Goal: Task Accomplishment & Management: Complete application form

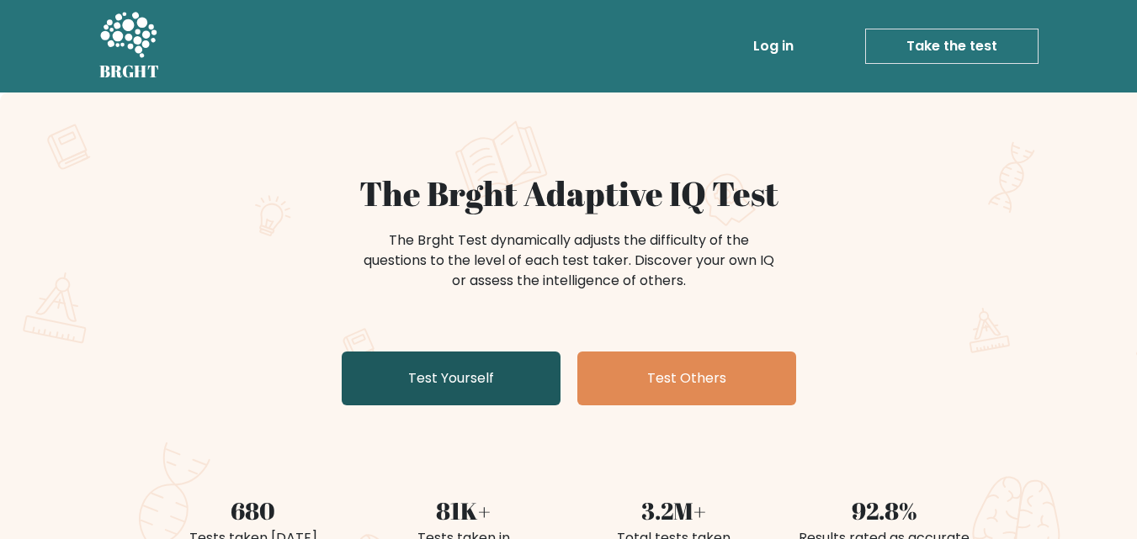
click at [506, 357] on link "Test Yourself" at bounding box center [451, 379] width 219 height 54
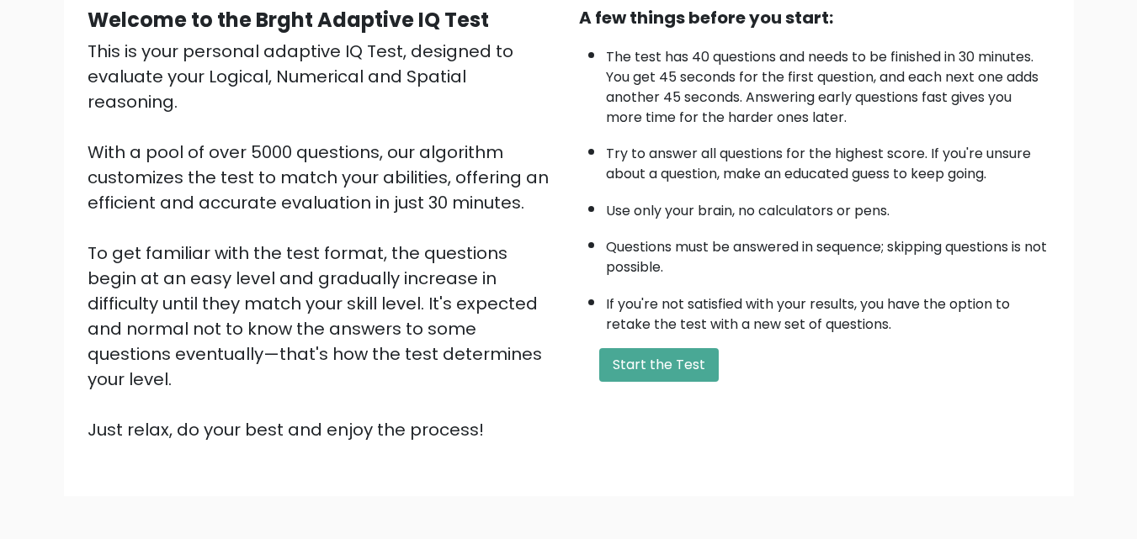
scroll to position [231, 0]
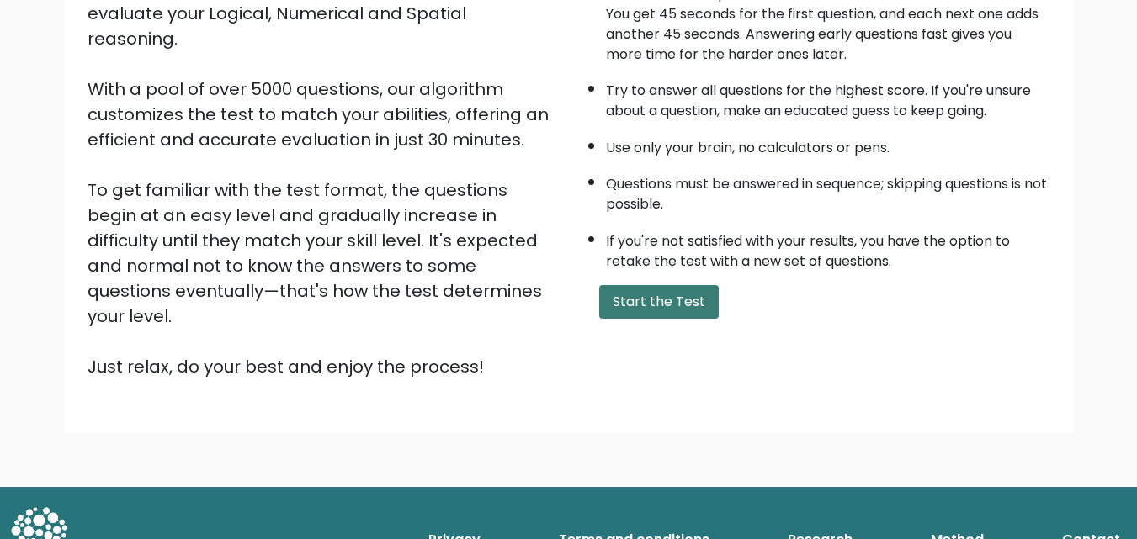
click at [657, 289] on button "Start the Test" at bounding box center [658, 302] width 119 height 34
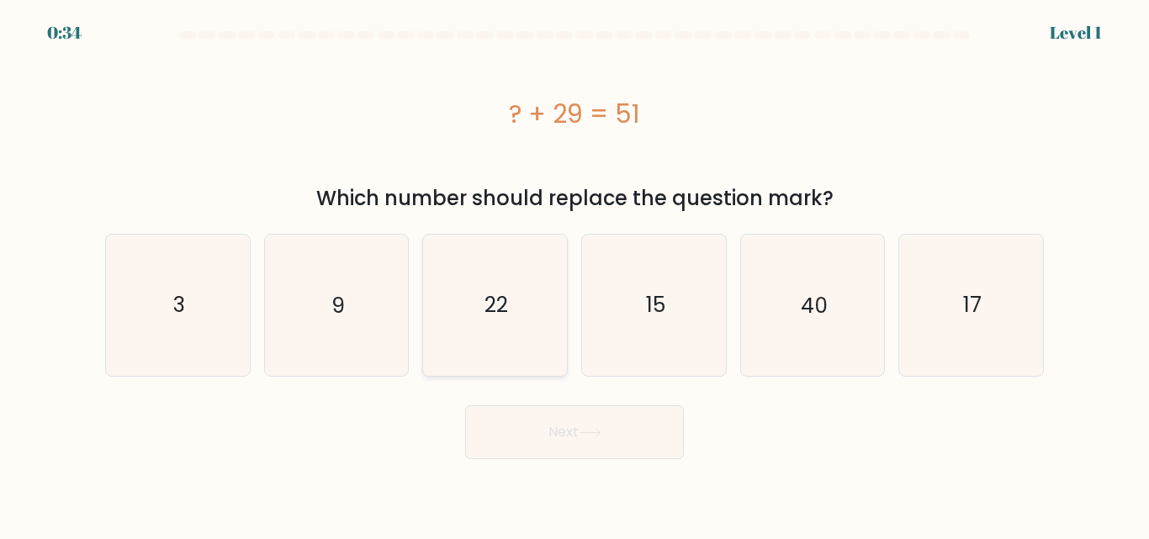
click at [517, 308] on icon "22" at bounding box center [495, 305] width 140 height 140
click at [575, 274] on input "c. 22" at bounding box center [575, 272] width 1 height 4
radio input "true"
click at [554, 434] on button "Next" at bounding box center [574, 432] width 219 height 54
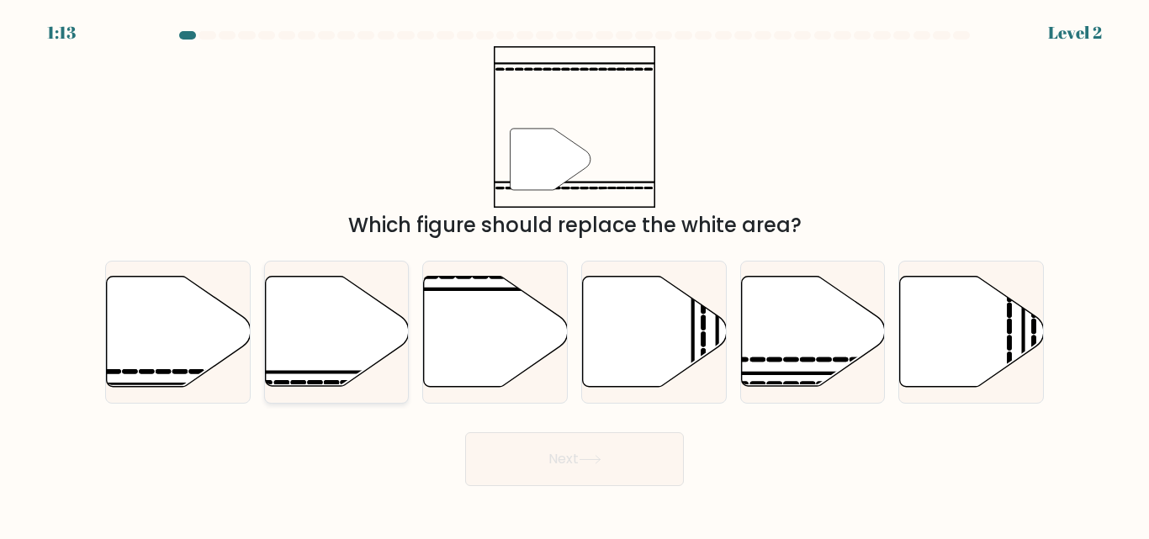
click at [359, 349] on icon at bounding box center [337, 332] width 144 height 110
click at [575, 274] on input "b." at bounding box center [575, 272] width 1 height 4
radio input "true"
click at [526, 443] on button "Next" at bounding box center [574, 459] width 219 height 54
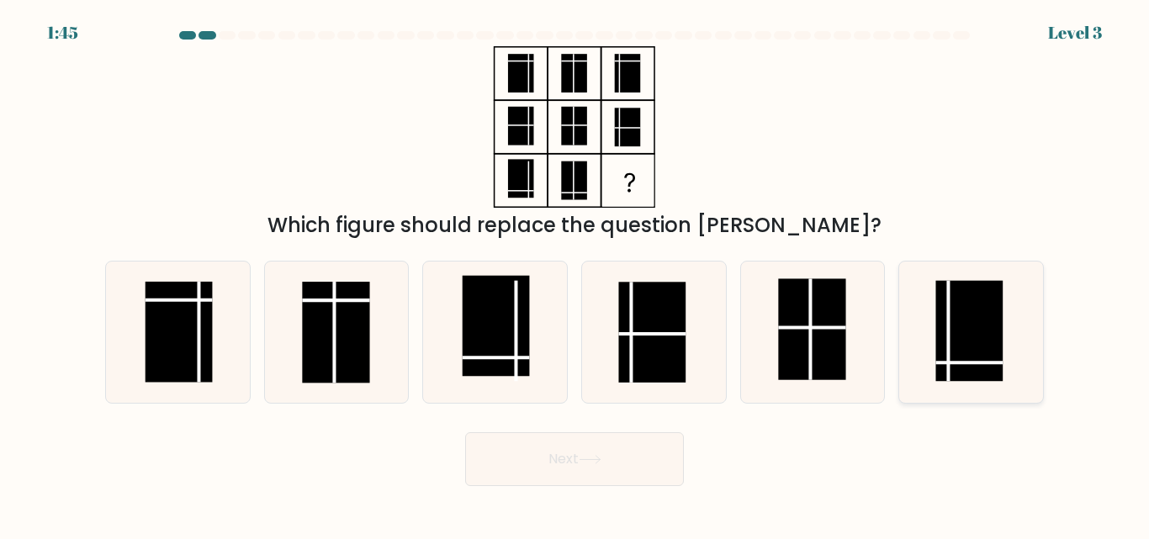
click at [976, 349] on rect at bounding box center [969, 331] width 67 height 101
click at [575, 274] on input "f." at bounding box center [575, 272] width 1 height 4
radio input "true"
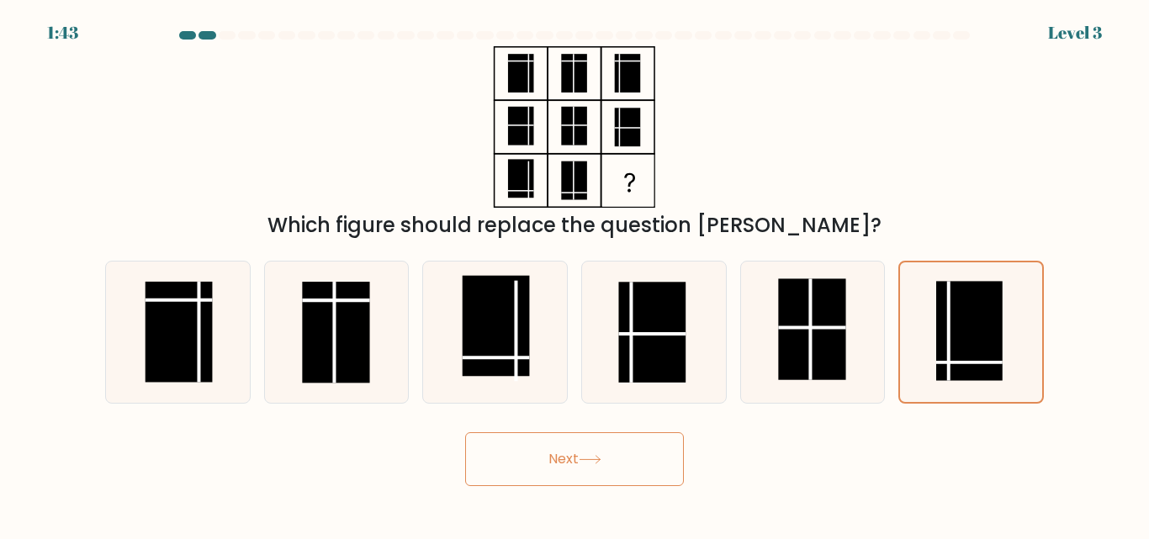
click at [653, 464] on button "Next" at bounding box center [574, 459] width 219 height 54
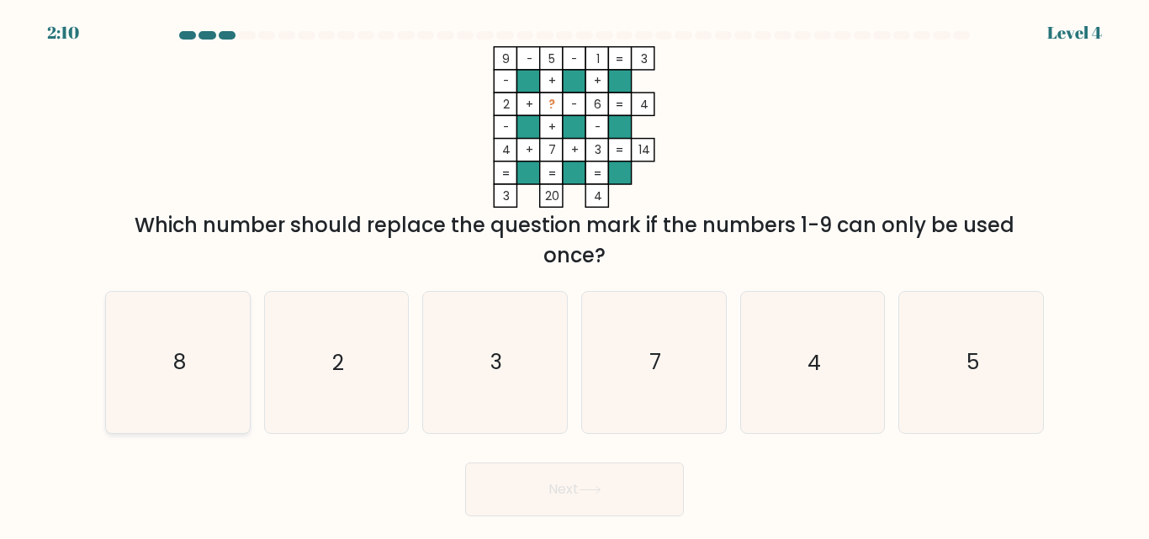
click at [165, 376] on icon "8" at bounding box center [178, 362] width 140 height 140
click at [575, 274] on input "a. 8" at bounding box center [575, 272] width 1 height 4
radio input "true"
click at [548, 472] on button "Next" at bounding box center [574, 490] width 219 height 54
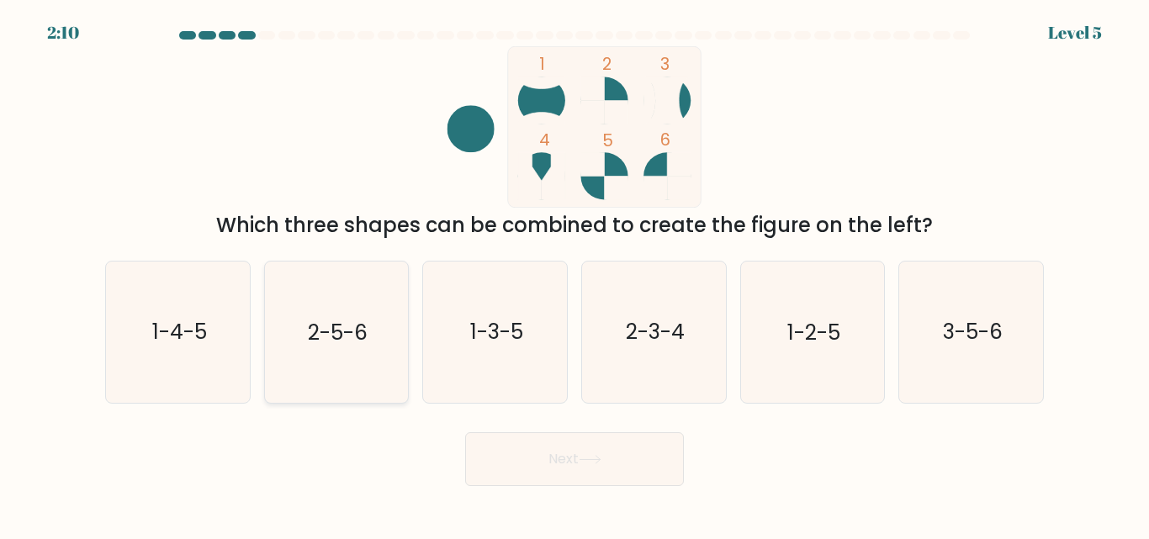
click at [385, 381] on icon "2-5-6" at bounding box center [336, 332] width 140 height 140
click at [575, 274] on input "b. 2-5-6" at bounding box center [575, 272] width 1 height 4
radio input "true"
click at [527, 483] on button "Next" at bounding box center [574, 459] width 219 height 54
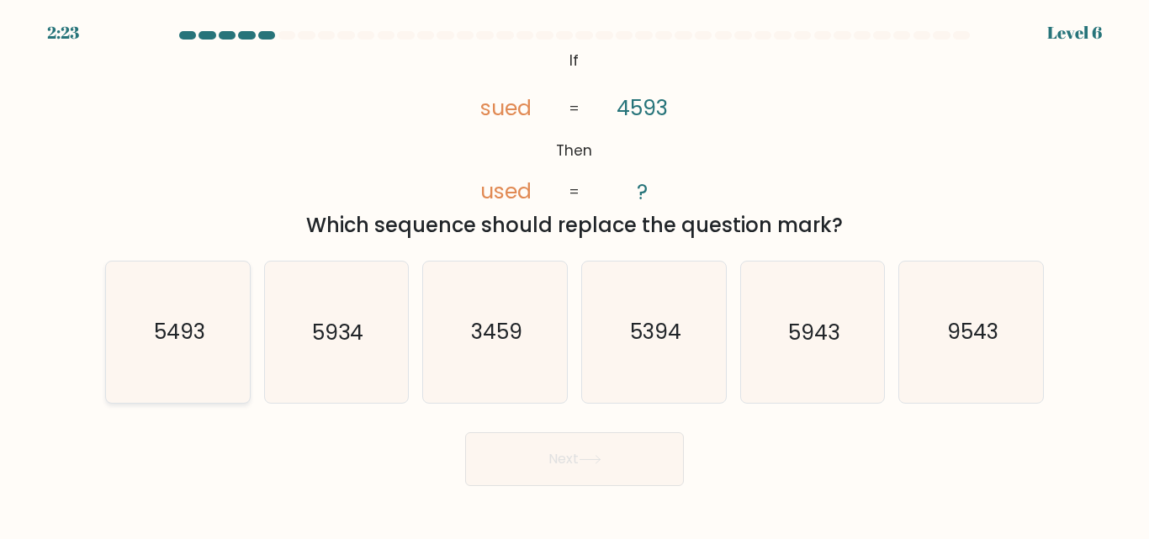
click at [168, 363] on icon "5493" at bounding box center [178, 332] width 140 height 140
click at [575, 274] on input "a. 5493" at bounding box center [575, 272] width 1 height 4
radio input "true"
click at [590, 463] on icon at bounding box center [590, 459] width 23 height 9
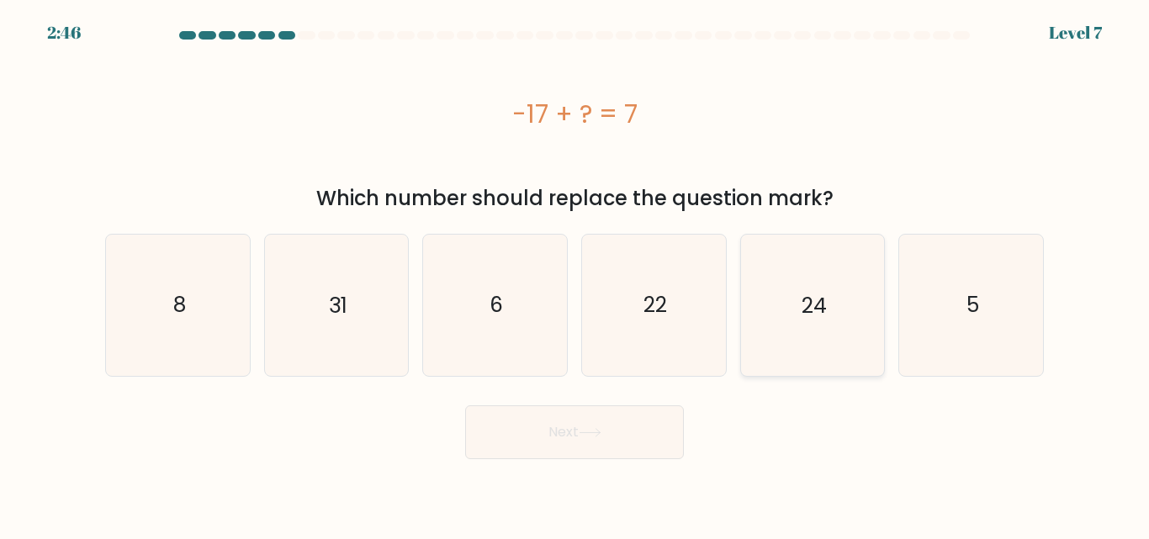
click at [781, 326] on icon "24" at bounding box center [812, 305] width 140 height 140
click at [575, 274] on input "e. 24" at bounding box center [575, 272] width 1 height 4
radio input "true"
click at [539, 409] on button "Next" at bounding box center [574, 432] width 219 height 54
click at [531, 428] on button "Next" at bounding box center [574, 432] width 219 height 54
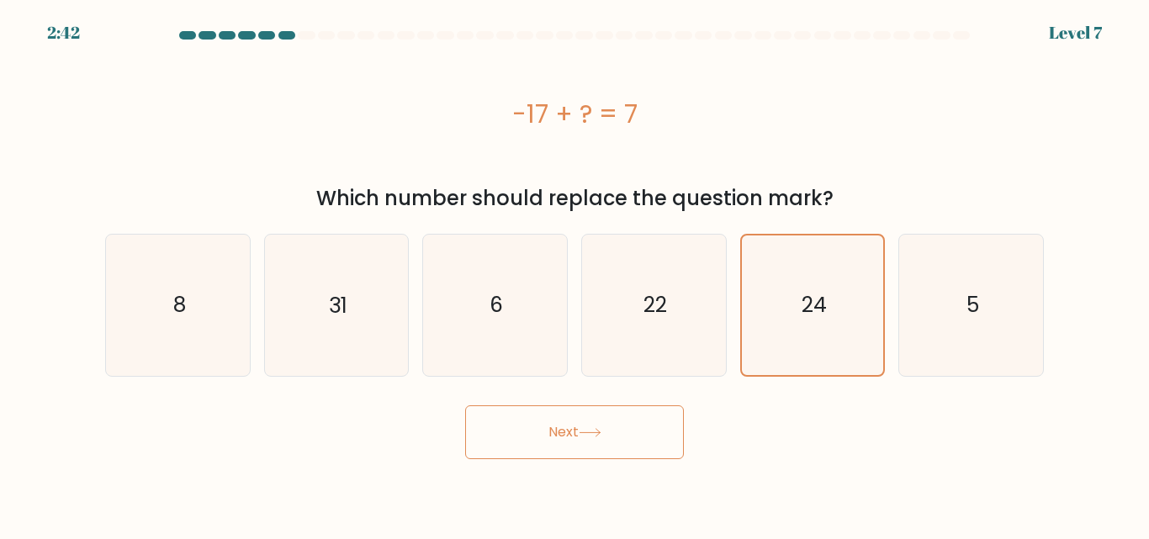
click at [564, 451] on button "Next" at bounding box center [574, 432] width 219 height 54
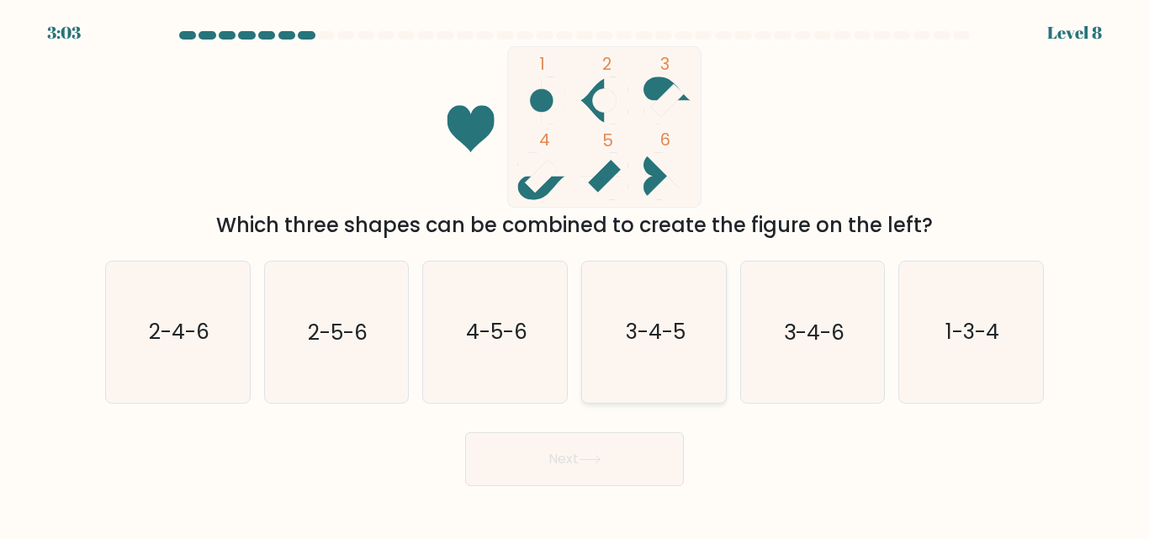
click at [682, 337] on text "3-4-5" at bounding box center [655, 332] width 60 height 29
click at [575, 274] on input "d. 3-4-5" at bounding box center [575, 272] width 1 height 4
radio input "true"
click at [632, 460] on button "Next" at bounding box center [574, 459] width 219 height 54
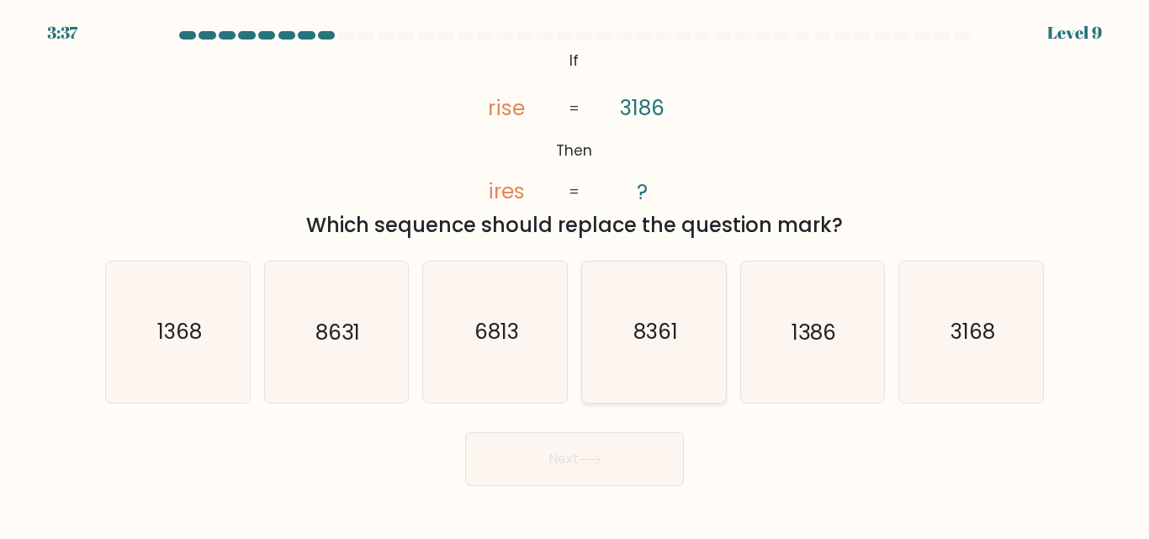
click at [660, 348] on icon "8361" at bounding box center [654, 332] width 140 height 140
click at [575, 274] on input "d. 8361" at bounding box center [575, 272] width 1 height 4
radio input "true"
click at [631, 469] on button "Next" at bounding box center [574, 459] width 219 height 54
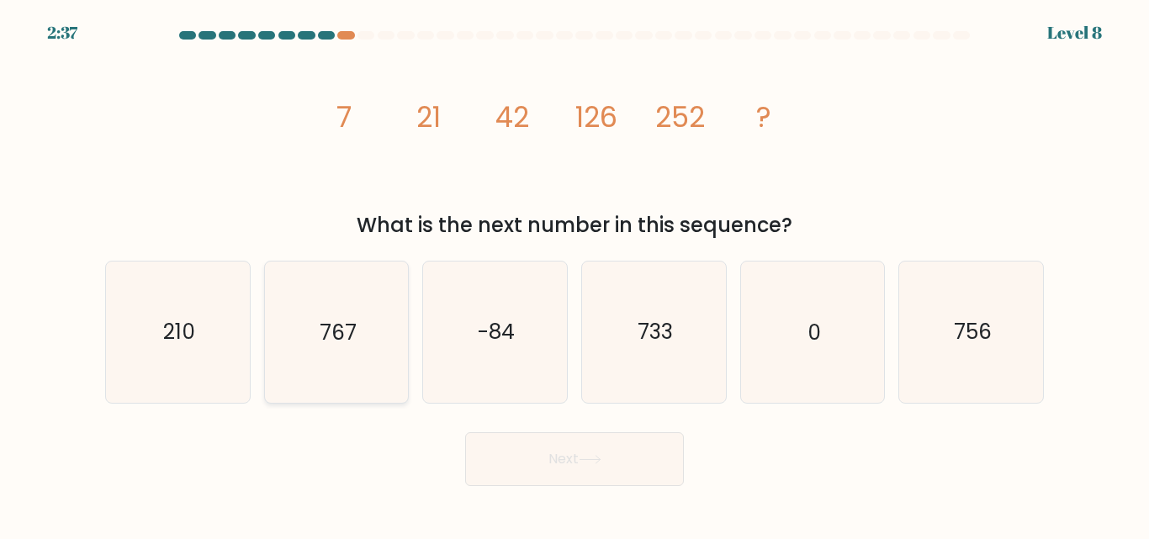
click at [328, 361] on icon "767" at bounding box center [336, 332] width 140 height 140
click at [575, 274] on input "b. 767" at bounding box center [575, 272] width 1 height 4
radio input "true"
click at [503, 458] on button "Next" at bounding box center [574, 459] width 219 height 54
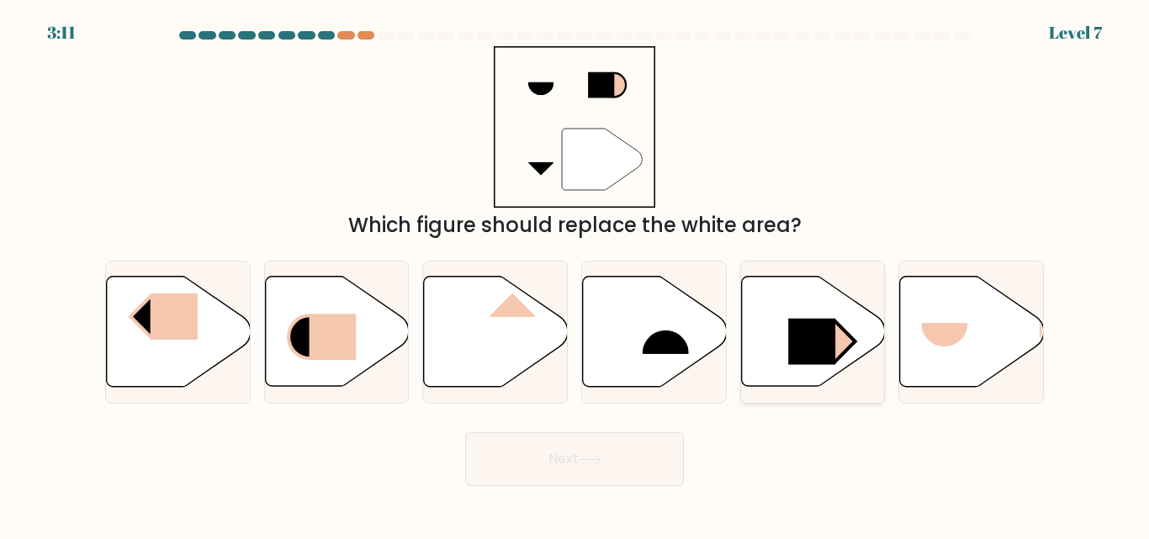
drag, startPoint x: 825, startPoint y: 337, endPoint x: 822, endPoint y: 347, distance: 10.6
click at [824, 345] on rect at bounding box center [811, 342] width 47 height 46
click at [575, 274] on input "e." at bounding box center [575, 272] width 1 height 4
radio input "true"
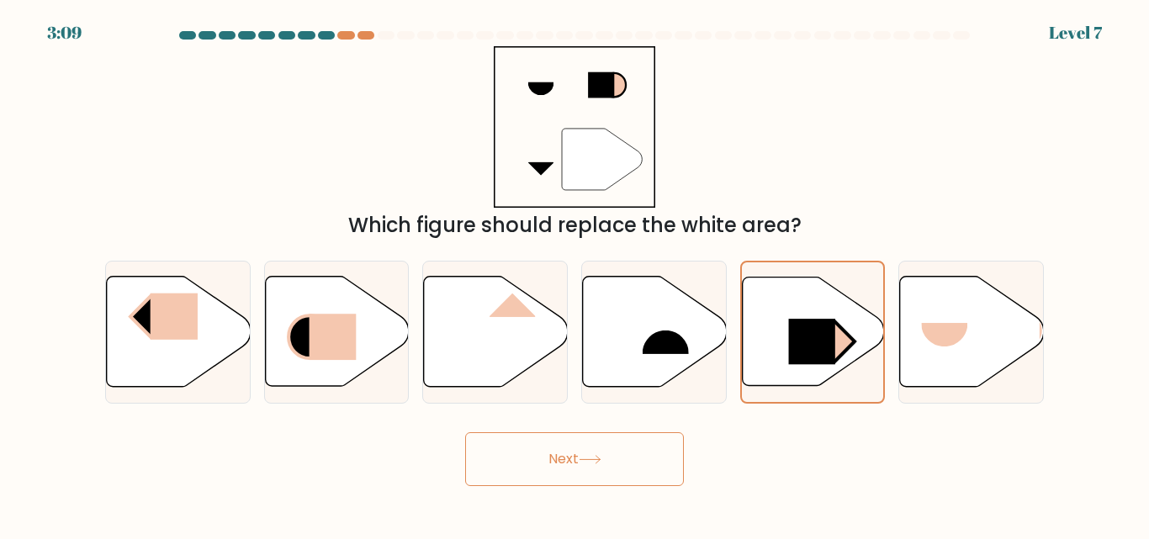
click at [656, 469] on button "Next" at bounding box center [574, 459] width 219 height 54
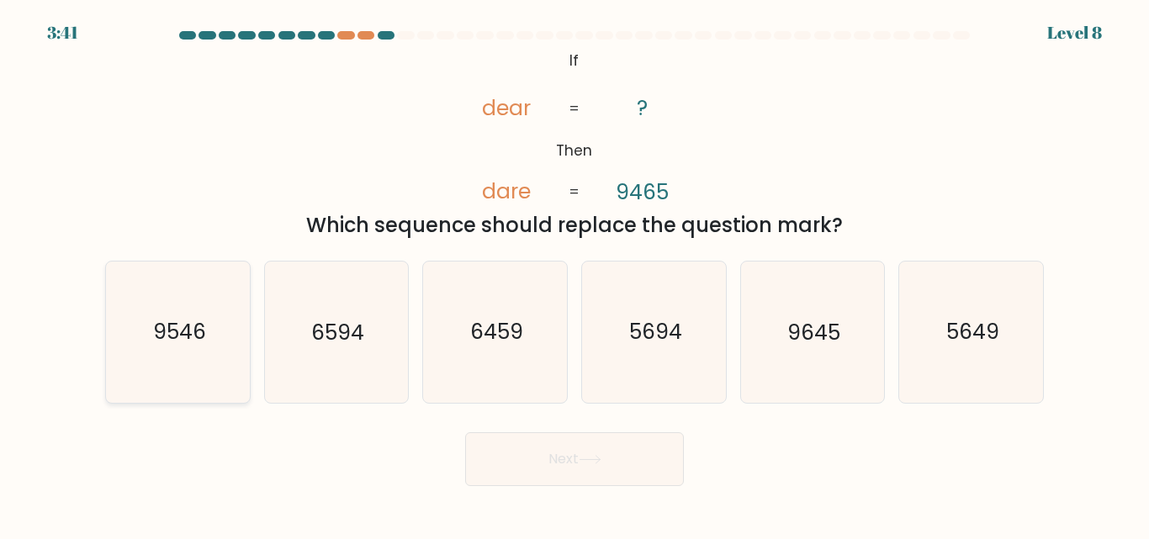
click at [210, 375] on icon "9546" at bounding box center [178, 332] width 140 height 140
click at [575, 274] on input "a. 9546" at bounding box center [575, 272] width 1 height 4
radio input "true"
click at [545, 441] on button "Next" at bounding box center [574, 459] width 219 height 54
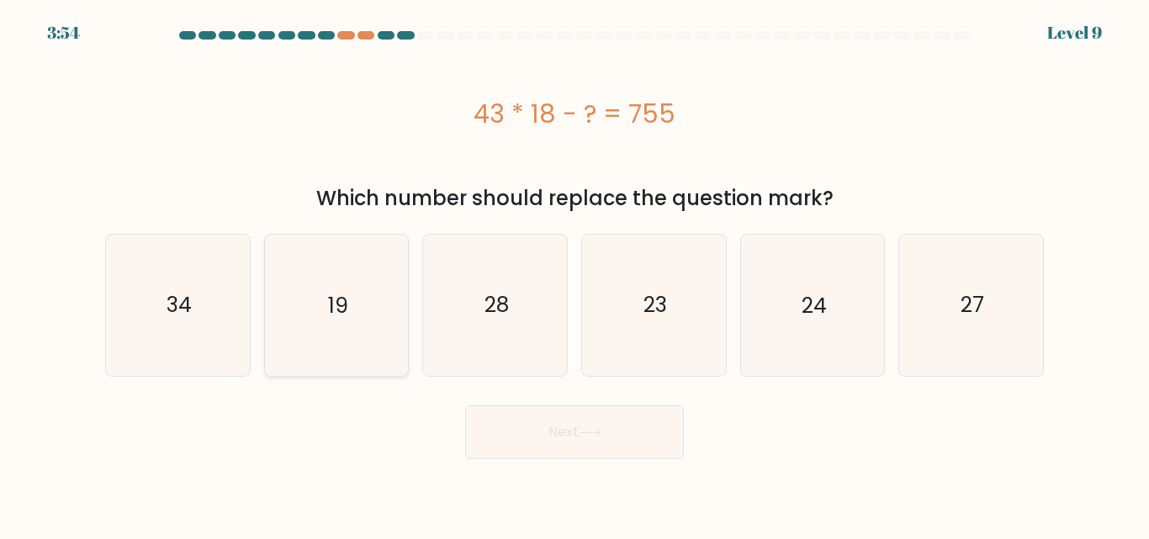
click at [357, 339] on icon "19" at bounding box center [336, 305] width 140 height 140
click at [575, 274] on input "b. 19" at bounding box center [575, 272] width 1 height 4
radio input "true"
click at [511, 457] on button "Next" at bounding box center [574, 432] width 219 height 54
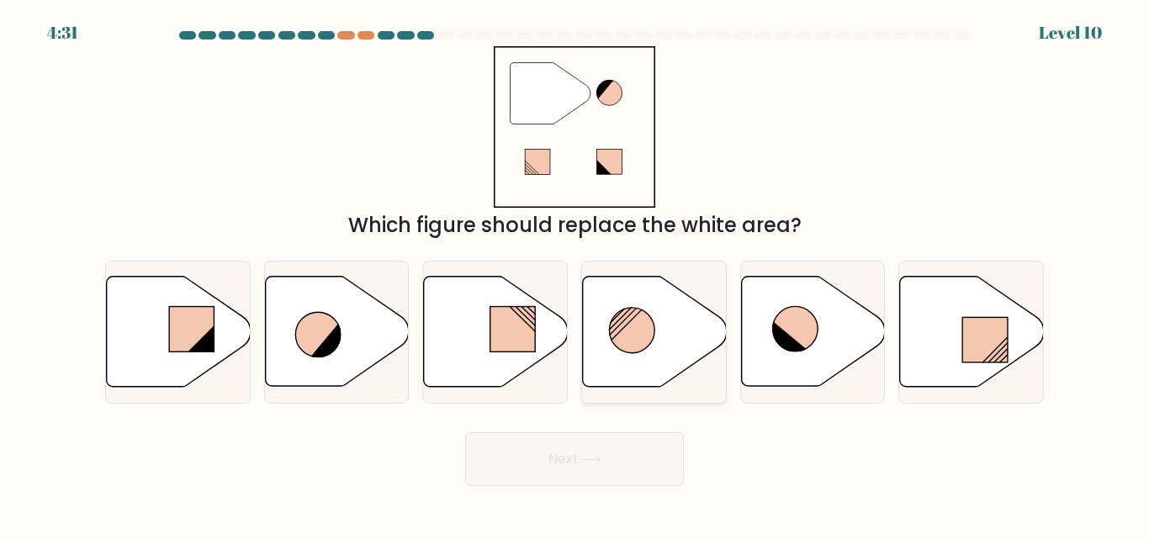
click at [684, 301] on icon at bounding box center [655, 332] width 144 height 110
click at [575, 274] on input "d." at bounding box center [575, 272] width 1 height 4
radio input "true"
click at [642, 450] on button "Next" at bounding box center [574, 459] width 219 height 54
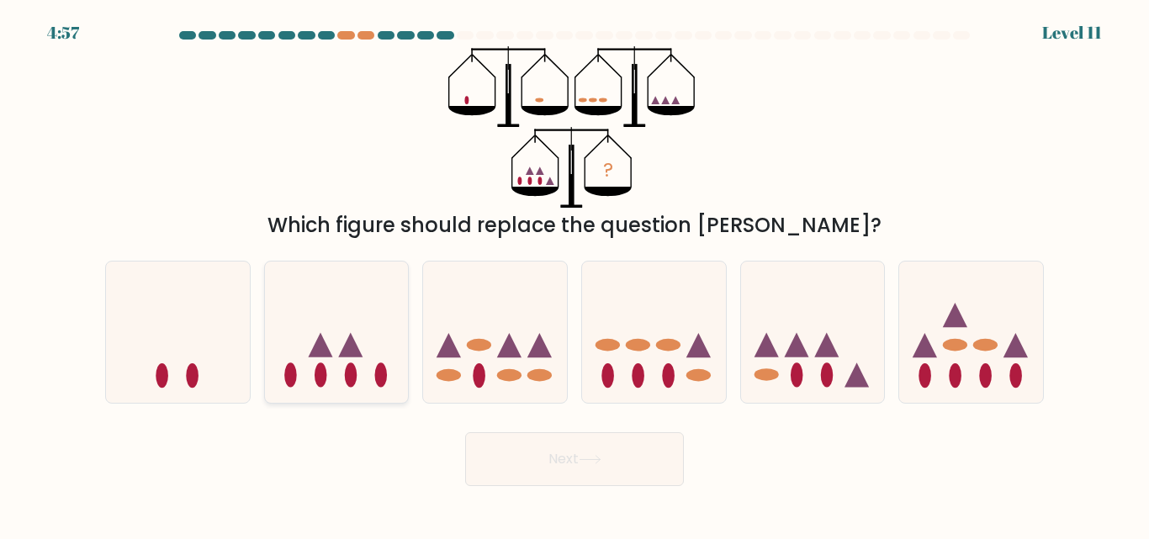
click at [341, 360] on icon at bounding box center [337, 332] width 144 height 119
click at [575, 274] on input "b." at bounding box center [575, 272] width 1 height 4
radio input "true"
click at [531, 457] on button "Next" at bounding box center [574, 459] width 219 height 54
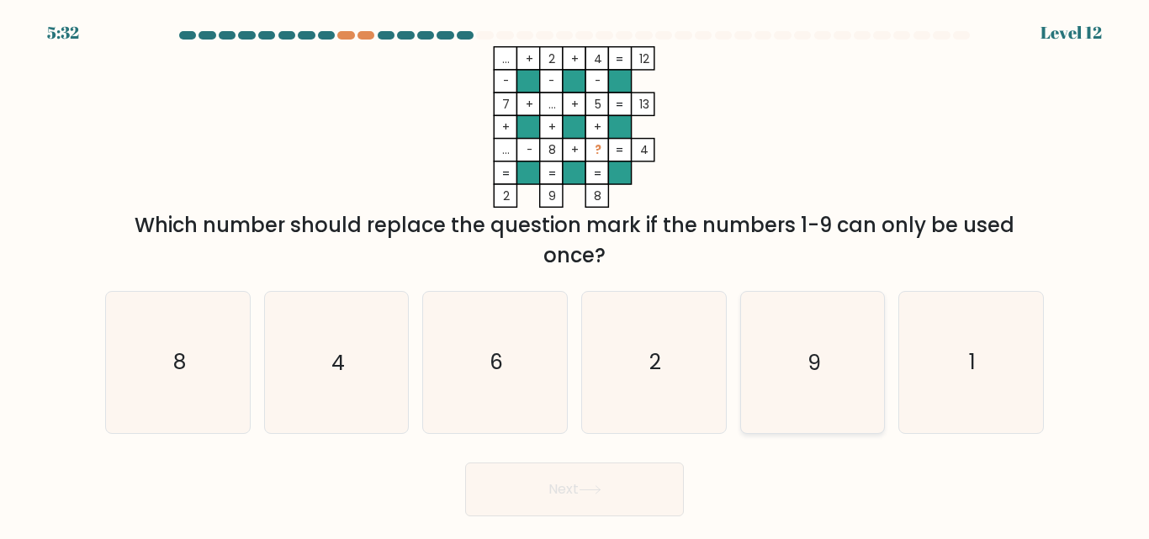
click at [788, 364] on icon "9" at bounding box center [812, 362] width 140 height 140
click at [575, 274] on input "e. 9" at bounding box center [575, 272] width 1 height 4
radio input "true"
click at [637, 491] on button "Next" at bounding box center [574, 490] width 219 height 54
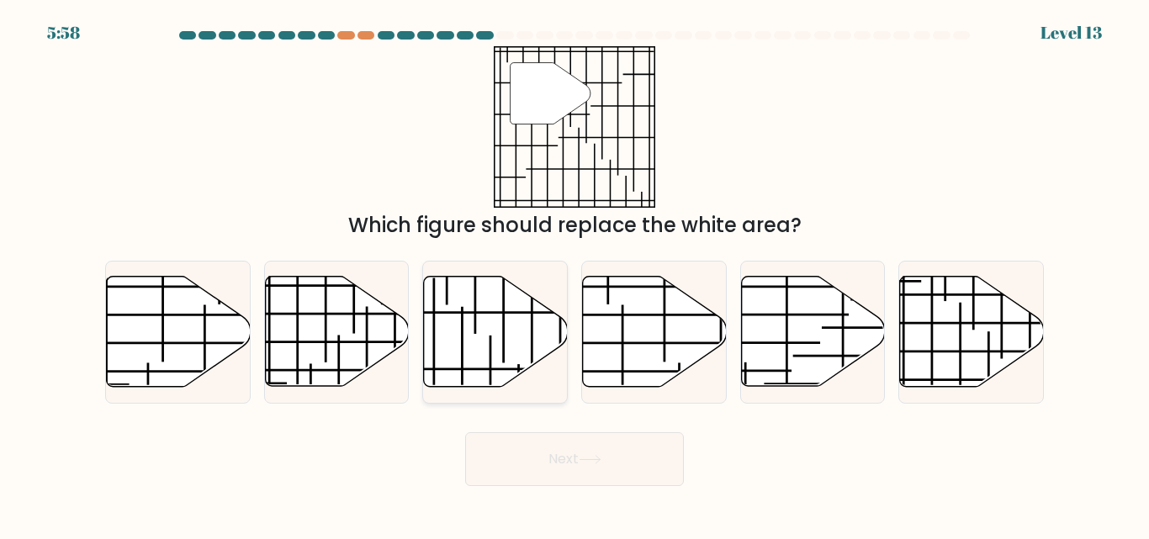
click at [485, 354] on icon at bounding box center [496, 332] width 144 height 110
click at [575, 274] on input "c." at bounding box center [575, 272] width 1 height 4
radio input "true"
click at [554, 453] on button "Next" at bounding box center [574, 459] width 219 height 54
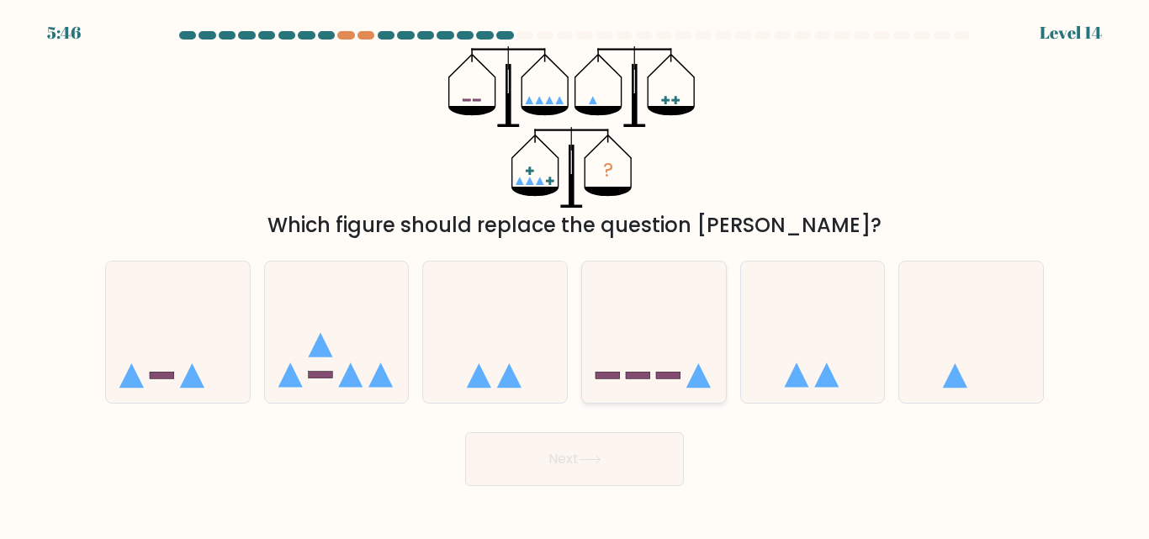
click at [635, 377] on icon at bounding box center [654, 332] width 144 height 119
click at [575, 274] on input "d." at bounding box center [575, 272] width 1 height 4
radio input "true"
click at [650, 447] on button "Next" at bounding box center [574, 459] width 219 height 54
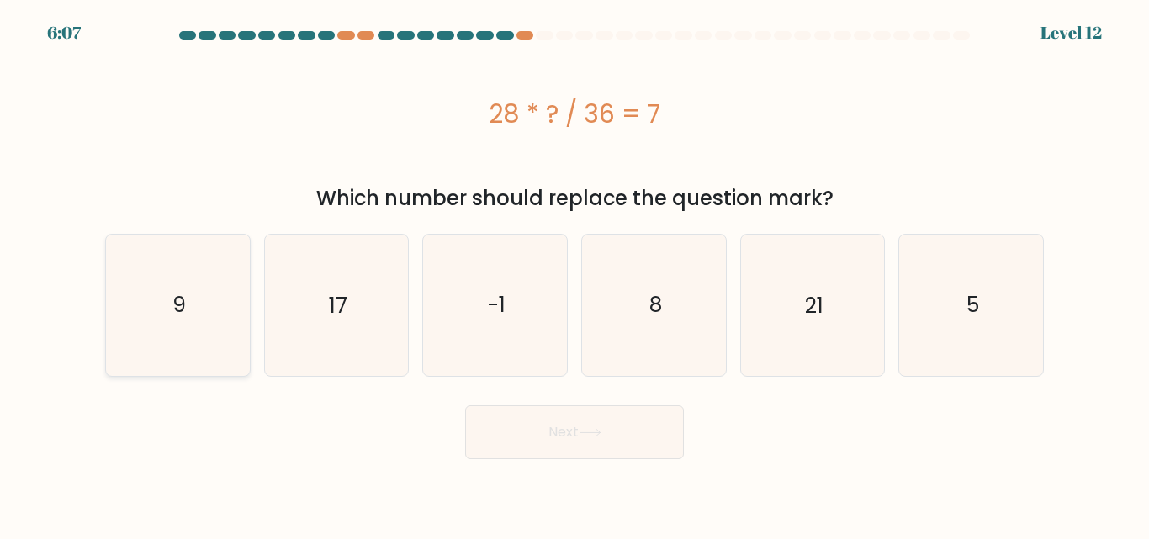
click at [178, 266] on icon "9" at bounding box center [178, 305] width 140 height 140
click at [575, 270] on input "a. 9" at bounding box center [575, 272] width 1 height 4
radio input "true"
click at [524, 416] on button "Next" at bounding box center [574, 432] width 219 height 54
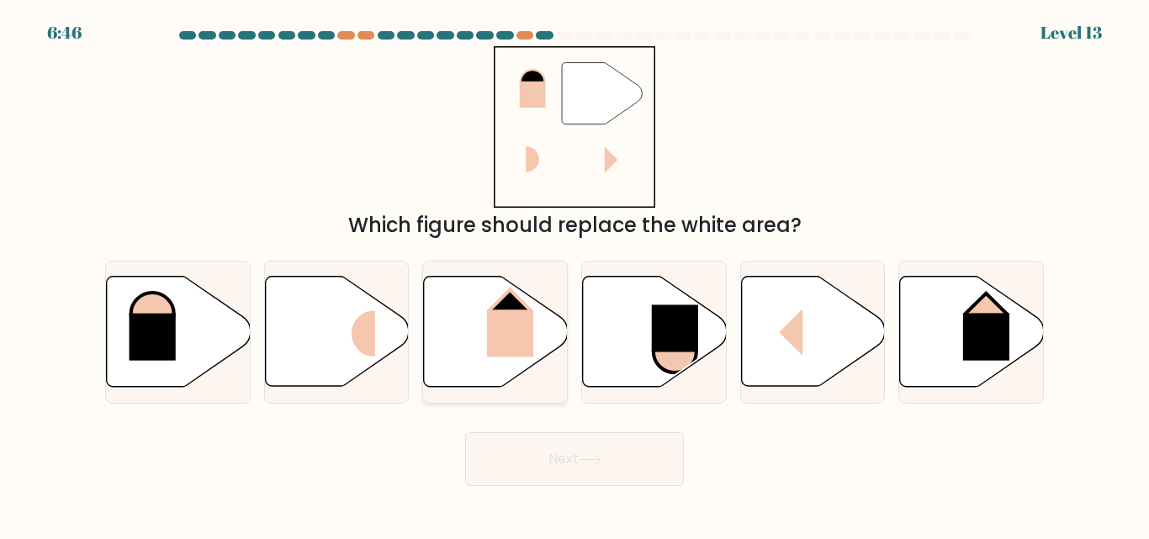
click at [540, 335] on icon at bounding box center [496, 332] width 144 height 110
click at [575, 274] on input "c." at bounding box center [575, 272] width 1 height 4
radio input "true"
click at [612, 444] on button "Next" at bounding box center [574, 459] width 219 height 54
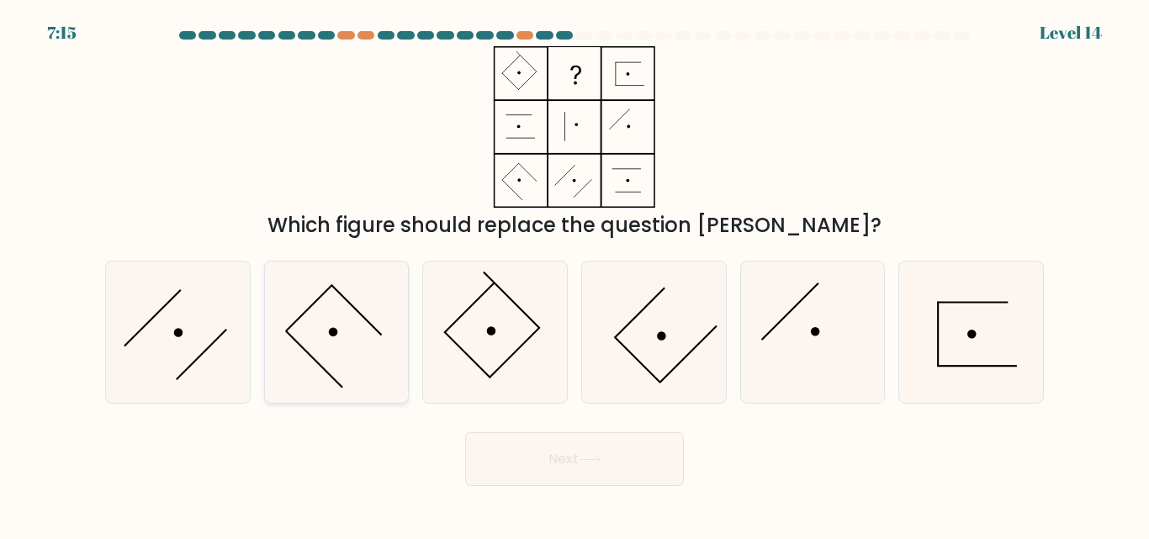
click at [350, 347] on icon at bounding box center [336, 332] width 140 height 140
click at [575, 274] on input "b." at bounding box center [575, 272] width 1 height 4
radio input "true"
click at [531, 474] on button "Next" at bounding box center [574, 459] width 219 height 54
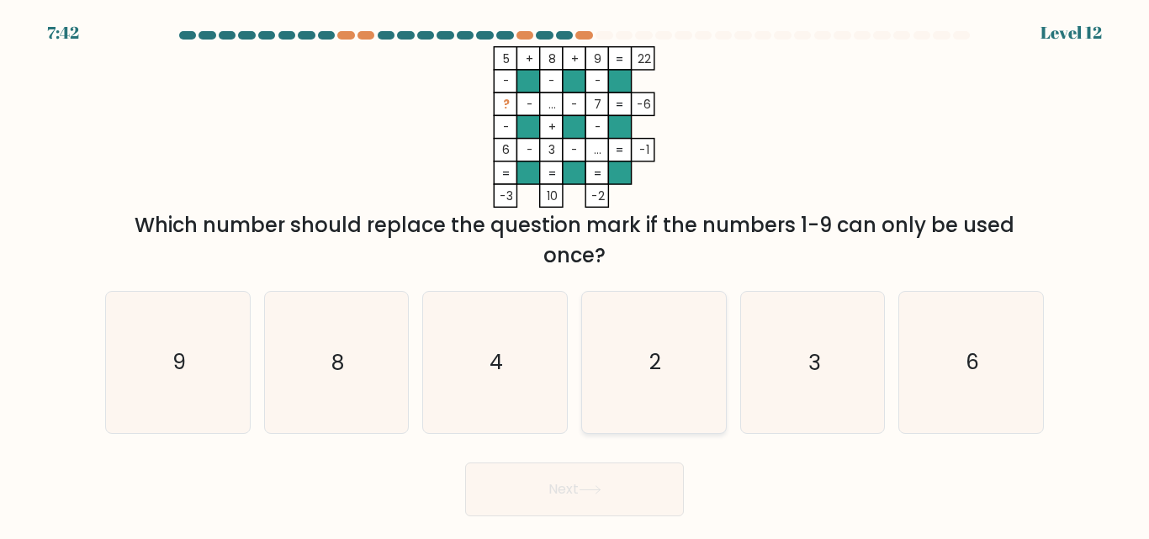
click at [612, 375] on icon "2" at bounding box center [654, 362] width 140 height 140
click at [575, 274] on input "d. 2" at bounding box center [575, 272] width 1 height 4
radio input "true"
click at [645, 477] on button "Next" at bounding box center [574, 490] width 219 height 54
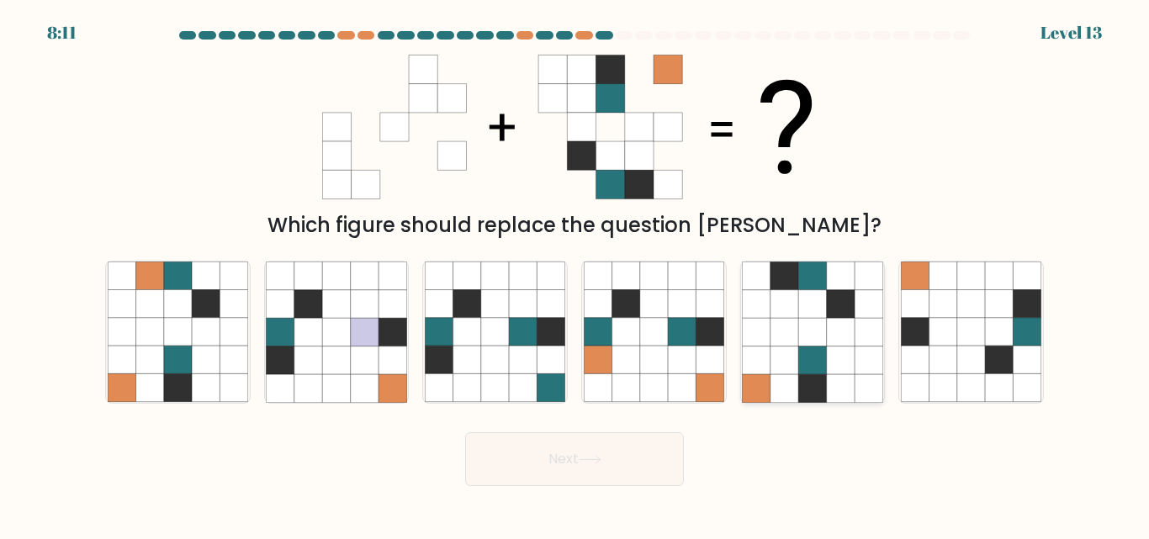
click at [861, 379] on icon at bounding box center [869, 388] width 28 height 28
click at [575, 274] on input "e." at bounding box center [575, 272] width 1 height 4
radio input "true"
click at [536, 469] on button "Next" at bounding box center [574, 459] width 219 height 54
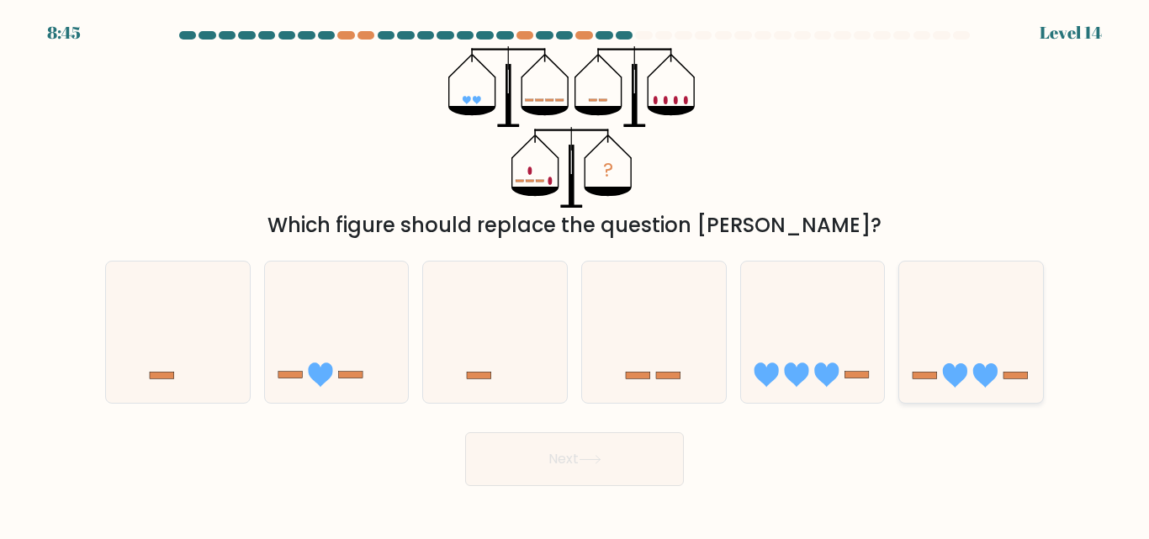
drag, startPoint x: 939, startPoint y: 382, endPoint x: 927, endPoint y: 380, distance: 11.9
click at [927, 380] on icon at bounding box center [971, 332] width 144 height 119
click at [575, 274] on input "f." at bounding box center [575, 272] width 1 height 4
radio input "true"
click at [676, 451] on button "Next" at bounding box center [574, 459] width 219 height 54
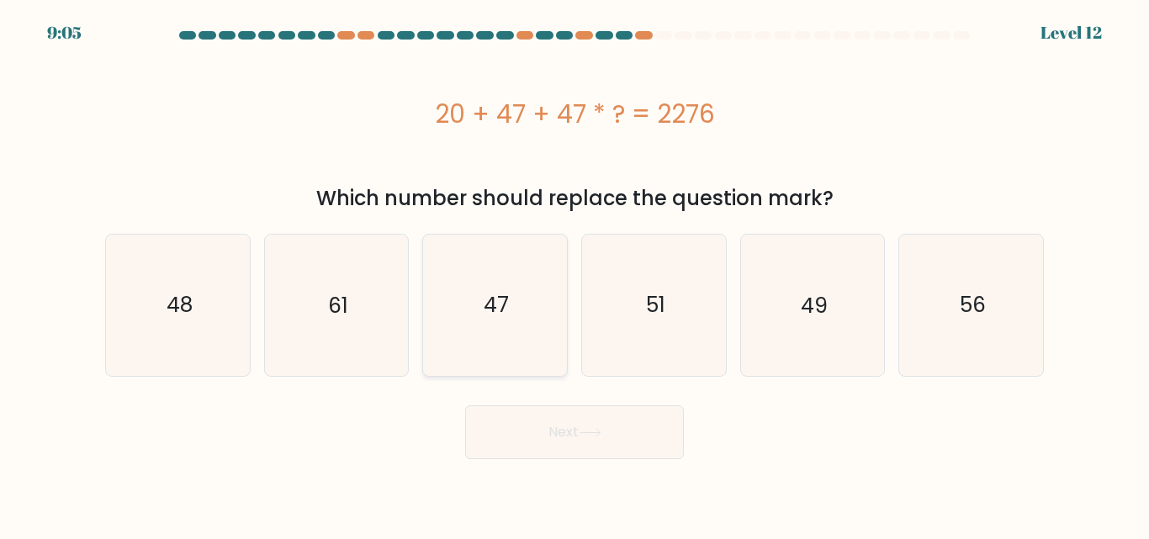
click at [437, 325] on icon "47" at bounding box center [495, 305] width 140 height 140
click at [575, 274] on input "c. 47" at bounding box center [575, 272] width 1 height 4
radio input "true"
click at [536, 433] on button "Next" at bounding box center [574, 432] width 219 height 54
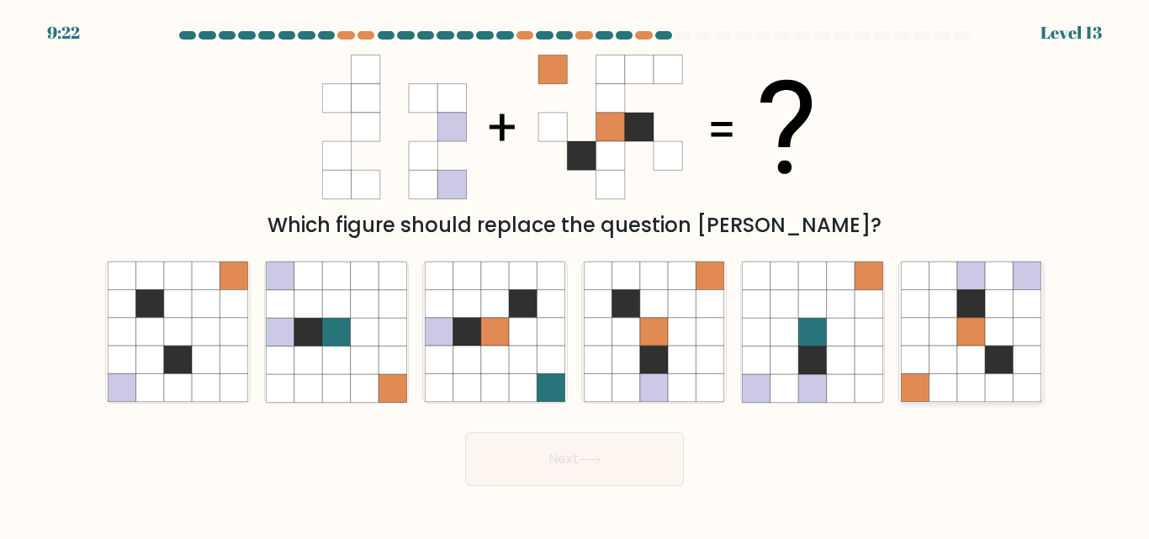
click at [1024, 390] on icon at bounding box center [1028, 388] width 28 height 28
click at [575, 274] on input "f." at bounding box center [575, 272] width 1 height 4
radio input "true"
click at [635, 456] on button "Next" at bounding box center [574, 459] width 219 height 54
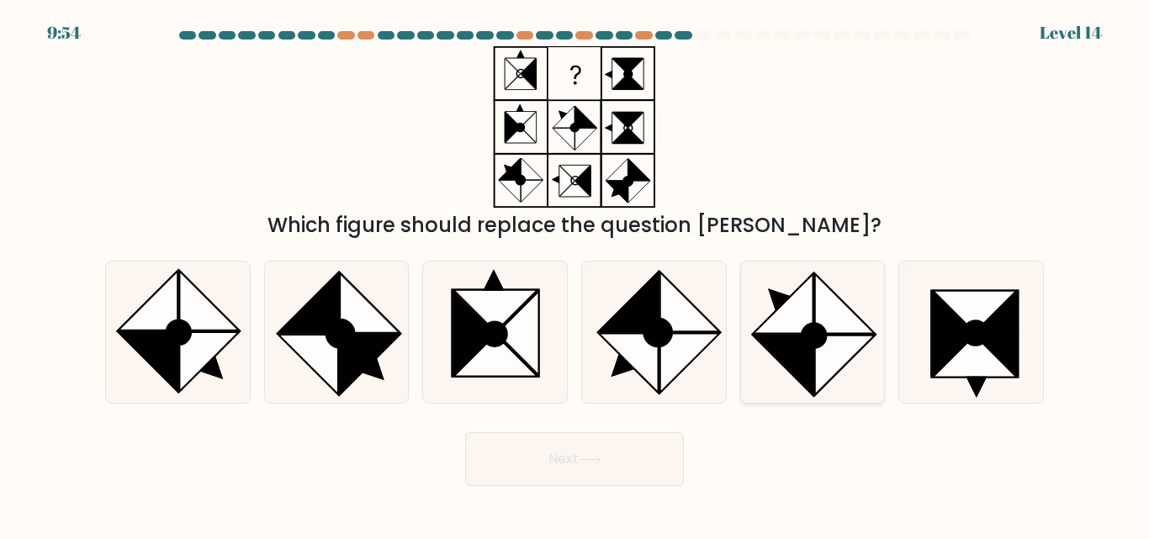
click at [796, 342] on icon at bounding box center [784, 366] width 60 height 60
click at [575, 274] on input "e." at bounding box center [575, 272] width 1 height 4
radio input "true"
click at [653, 443] on button "Next" at bounding box center [574, 459] width 219 height 54
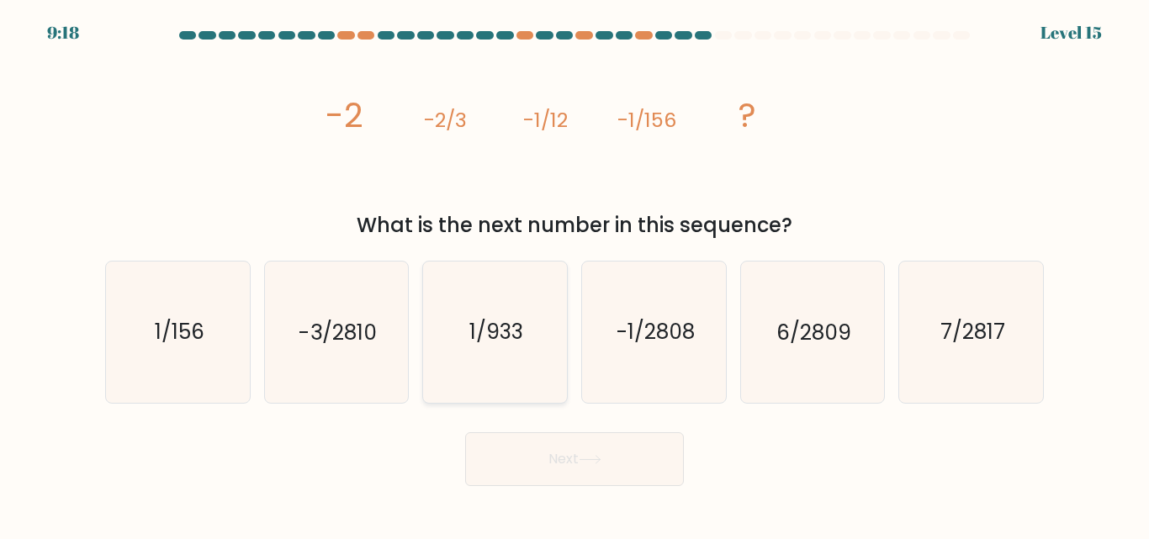
click at [452, 317] on icon "1/933" at bounding box center [495, 332] width 140 height 140
click at [575, 274] on input "c. 1/933" at bounding box center [575, 272] width 1 height 4
radio input "true"
click at [600, 459] on icon at bounding box center [590, 460] width 20 height 8
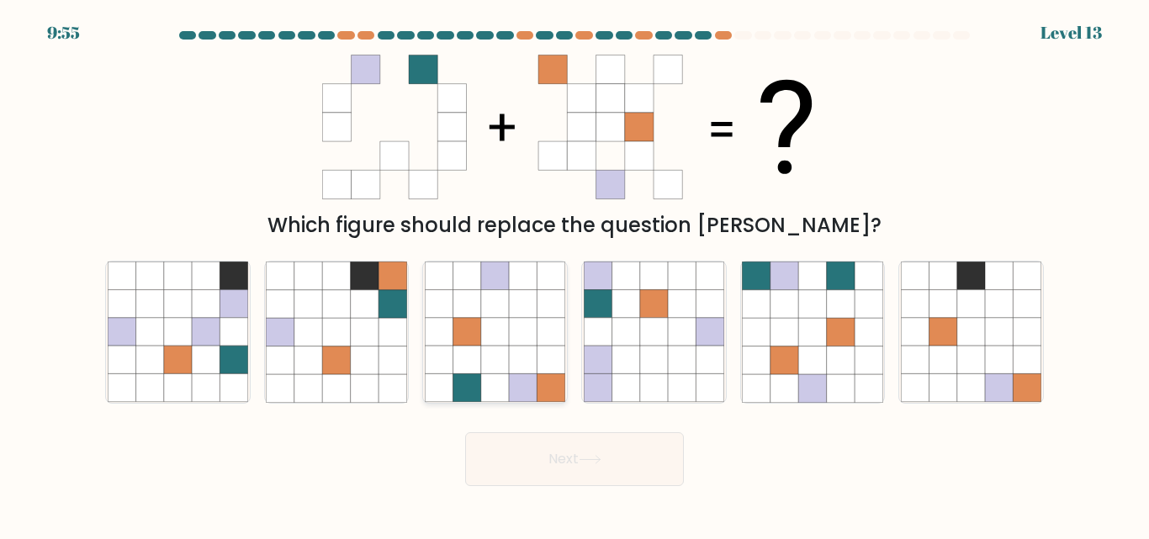
click at [544, 370] on icon at bounding box center [552, 361] width 28 height 28
click at [575, 274] on input "c." at bounding box center [575, 272] width 1 height 4
radio input "true"
click at [559, 452] on button "Next" at bounding box center [574, 459] width 219 height 54
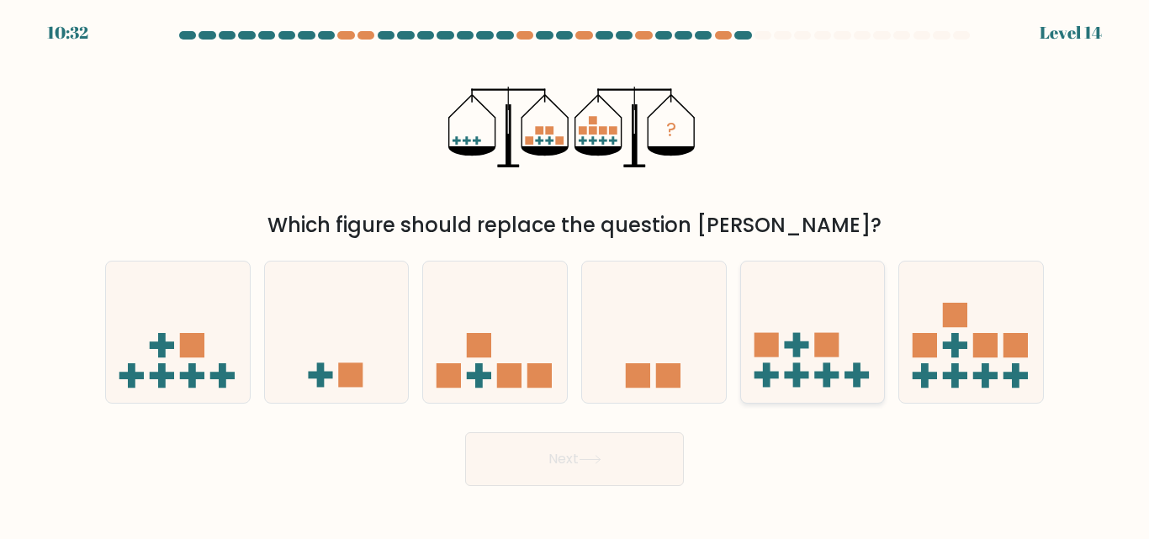
click at [797, 395] on div at bounding box center [813, 332] width 146 height 142
click at [575, 274] on input "e." at bounding box center [575, 272] width 1 height 4
radio input "true"
click at [649, 446] on button "Next" at bounding box center [574, 459] width 219 height 54
